Goal: Task Accomplishment & Management: Use online tool/utility

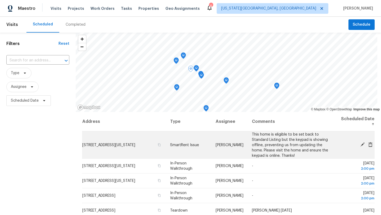
click at [360, 142] on td "Mon, Sep 15" at bounding box center [355, 144] width 39 height 27
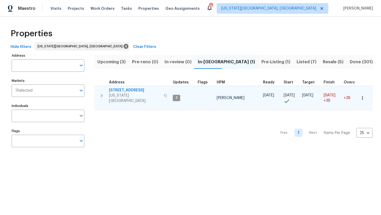
click at [118, 89] on span "5816 NW 83rd St" at bounding box center [135, 90] width 52 height 5
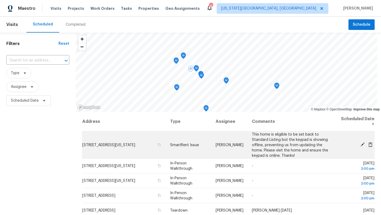
click at [363, 144] on icon at bounding box center [363, 144] width 4 height 4
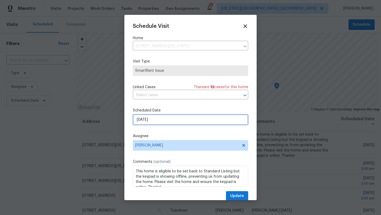
click at [188, 121] on input "9/15/2025" at bounding box center [190, 119] width 115 height 11
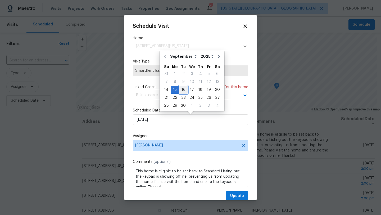
click at [182, 89] on div "16" at bounding box center [183, 89] width 8 height 7
type input "9/16/2025"
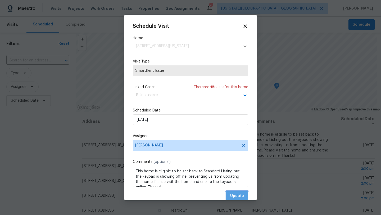
click at [239, 196] on span "Update" at bounding box center [237, 196] width 14 height 7
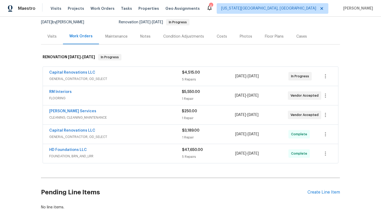
scroll to position [57, 0]
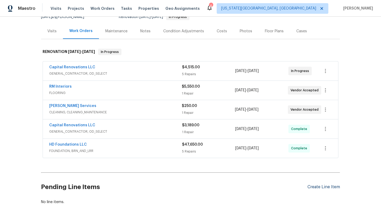
click at [315, 186] on div "Create Line Item" at bounding box center [324, 187] width 33 height 5
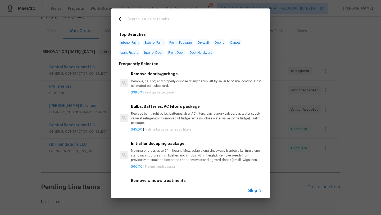
click at [144, 20] on input "text" at bounding box center [184, 20] width 112 height 8
click at [252, 190] on span "Skip" at bounding box center [252, 190] width 9 height 5
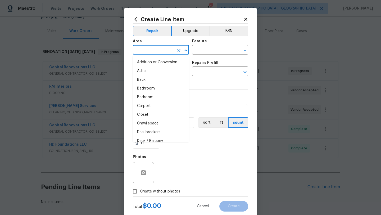
click at [140, 49] on input "text" at bounding box center [153, 50] width 41 height 8
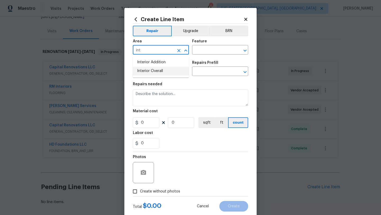
click at [148, 70] on li "Interior Overall" at bounding box center [161, 71] width 56 height 9
type input "Interior Overall"
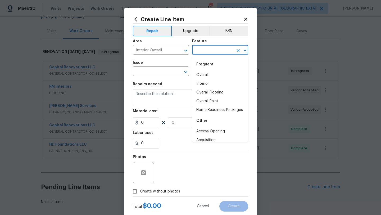
click at [213, 51] on input "text" at bounding box center [212, 50] width 41 height 8
click at [202, 82] on li "Interior" at bounding box center [220, 83] width 56 height 9
type input "Interior"
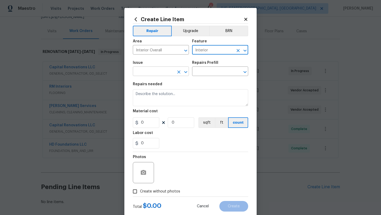
click at [163, 71] on input "text" at bounding box center [153, 72] width 41 height 8
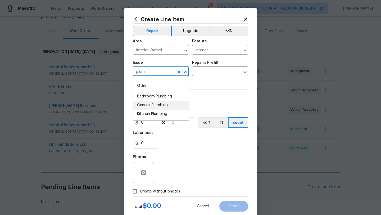
click at [151, 102] on li "General Plumbing" at bounding box center [161, 105] width 56 height 9
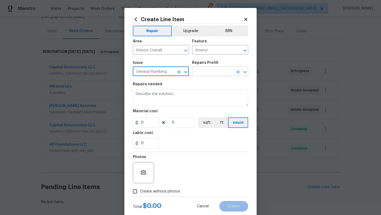
type input "General Plumbing"
click at [199, 74] on input "text" at bounding box center [212, 72] width 41 height 8
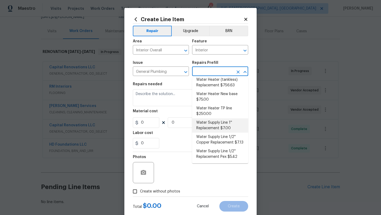
scroll to position [0, 0]
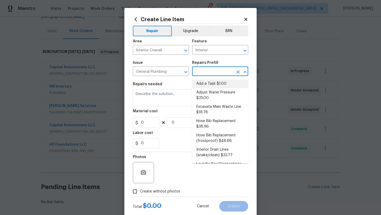
click at [210, 85] on li "Add a Task $1.00" at bounding box center [220, 83] width 56 height 9
type input "Plumbing"
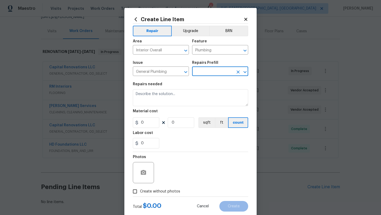
type input "Add a Task $1.00"
type textarea "HPM to detail"
type input "1"
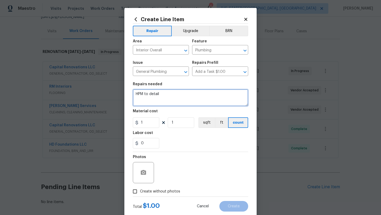
drag, startPoint x: 165, startPoint y: 94, endPoint x: 124, endPoint y: 95, distance: 40.8
click at [124, 95] on div "Create Line Item Repair Upgrade BRN Area Interior Overall ​ Feature Plumbing ​ …" at bounding box center [190, 114] width 132 height 212
type textarea "Hydro test all systems"
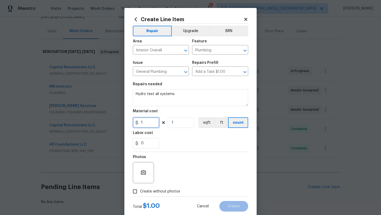
drag, startPoint x: 149, startPoint y: 123, endPoint x: 135, endPoint y: 123, distance: 13.5
click at [135, 123] on div "1" at bounding box center [146, 122] width 26 height 11
type input "100"
drag, startPoint x: 175, startPoint y: 124, endPoint x: 170, endPoint y: 124, distance: 5.0
click at [170, 124] on input "1" at bounding box center [181, 122] width 26 height 11
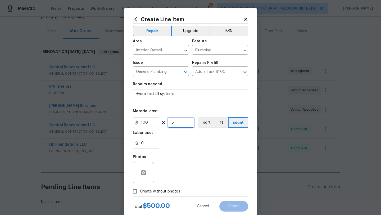
type input "5"
click at [134, 191] on input "Create without photos" at bounding box center [135, 191] width 10 height 10
checkbox input "true"
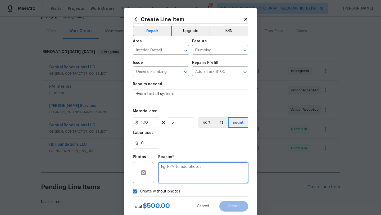
click at [180, 175] on textarea at bounding box center [203, 172] width 90 height 21
type textarea "."
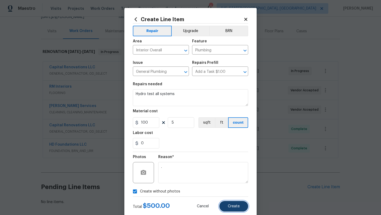
click at [238, 207] on span "Create" at bounding box center [234, 206] width 12 height 4
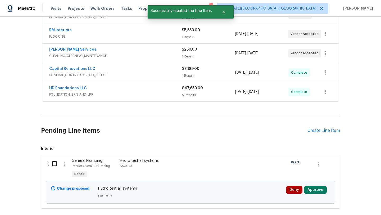
scroll to position [118, 0]
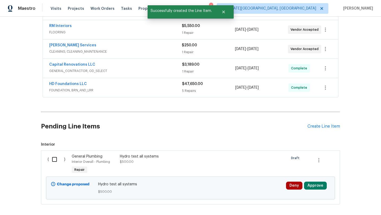
click at [55, 159] on input "checkbox" at bounding box center [56, 159] width 15 height 11
checkbox input "true"
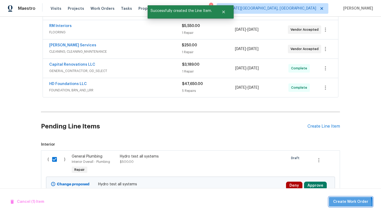
click at [345, 204] on span "Create Work Order" at bounding box center [350, 202] width 35 height 7
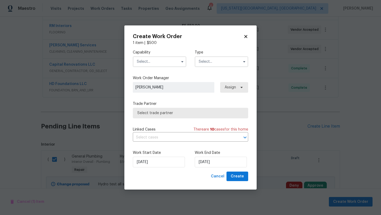
click at [153, 63] on input "text" at bounding box center [159, 61] width 53 height 11
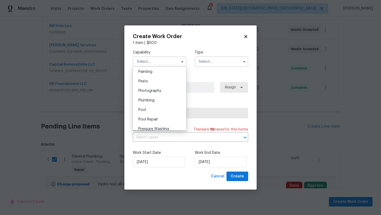
scroll to position [448, 0]
click at [152, 97] on span "Plumbing" at bounding box center [146, 99] width 16 height 4
type input "Plumbing"
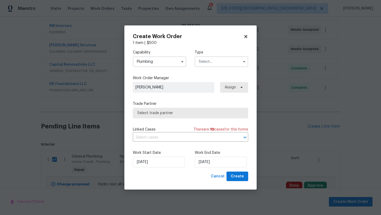
click at [211, 62] on input "text" at bounding box center [221, 61] width 53 height 11
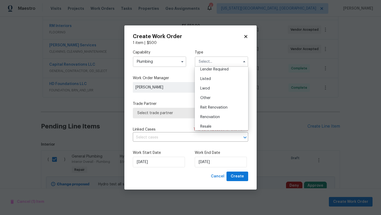
scroll to position [63, 0]
click at [212, 94] on span "Renovation" at bounding box center [210, 96] width 20 height 4
type input "Renovation"
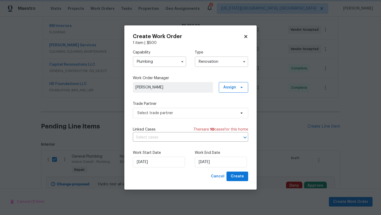
scroll to position [0, 0]
click at [198, 113] on span "Select trade partner" at bounding box center [186, 112] width 99 height 5
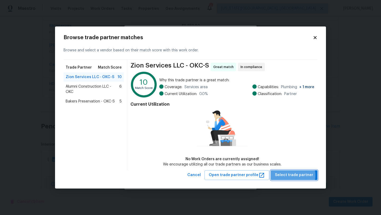
click at [289, 175] on span "Select trade partner" at bounding box center [294, 175] width 38 height 7
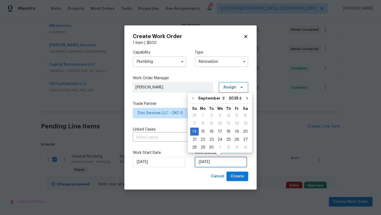
click at [222, 163] on input "9/14/2025" at bounding box center [221, 162] width 52 height 11
click at [227, 132] on div "18" at bounding box center [229, 131] width 8 height 7
type input "9/18/2025"
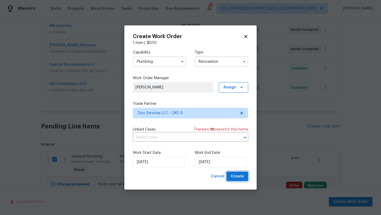
click at [236, 175] on span "Create" at bounding box center [237, 176] width 13 height 7
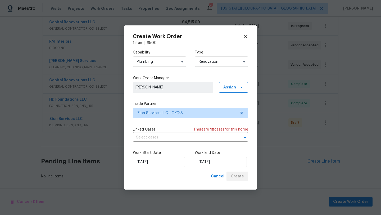
scroll to position [102, 0]
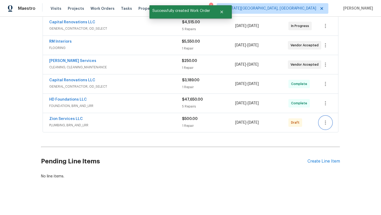
click at [326, 123] on icon "button" at bounding box center [326, 122] width 6 height 6
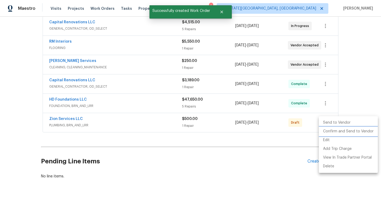
click at [332, 132] on li "Confirm and Send to Vendor" at bounding box center [348, 131] width 59 height 9
